Goal: Task Accomplishment & Management: Manage account settings

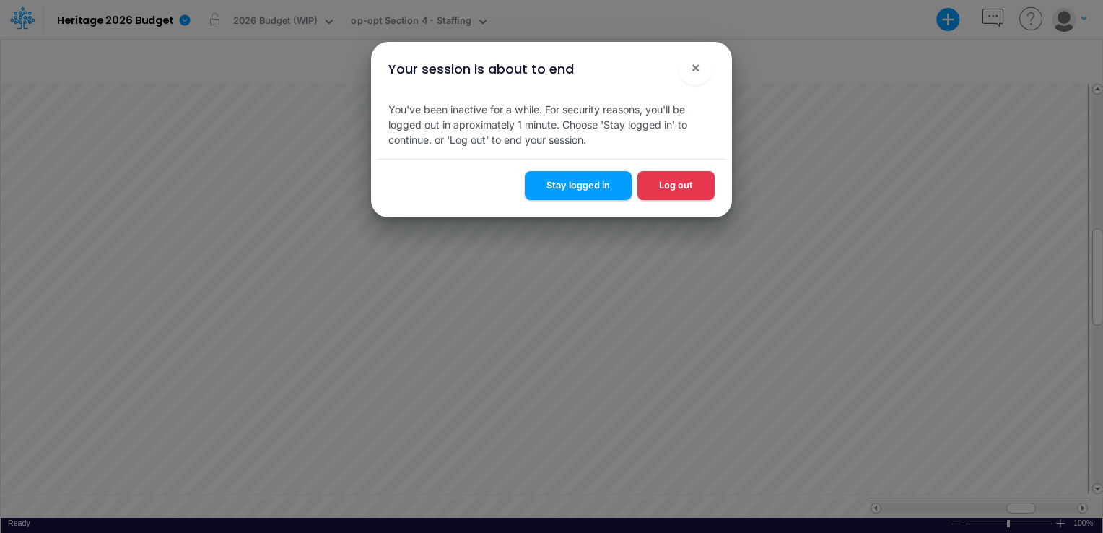
drag, startPoint x: 648, startPoint y: 182, endPoint x: 622, endPoint y: 208, distance: 36.8
click at [622, 208] on div "Stay logged in Log out" at bounding box center [552, 188] width 350 height 58
click at [662, 185] on button "Log out" at bounding box center [676, 185] width 77 height 28
